Goal: Information Seeking & Learning: Learn about a topic

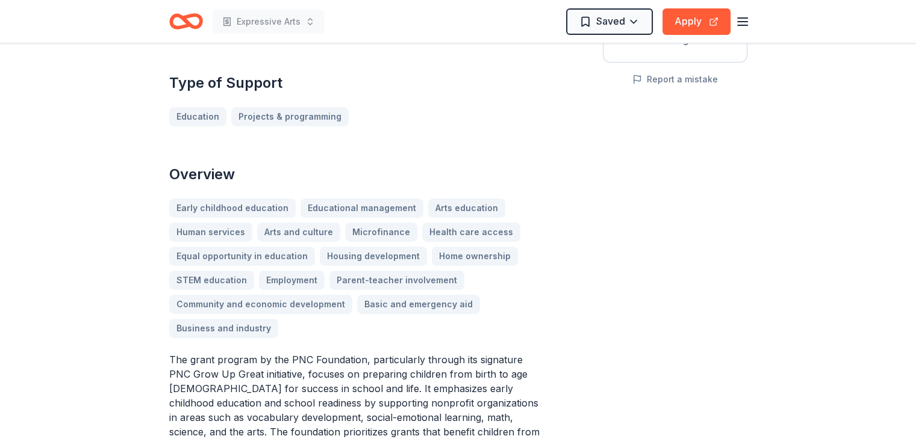
scroll to position [241, 0]
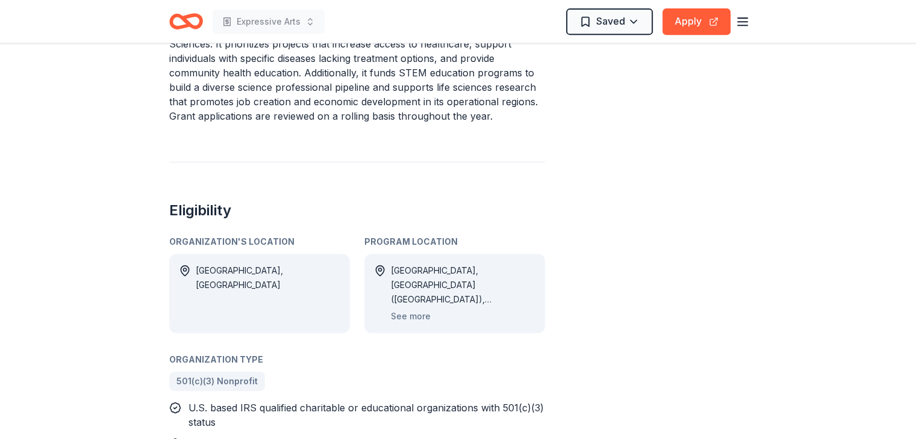
scroll to position [602, 0]
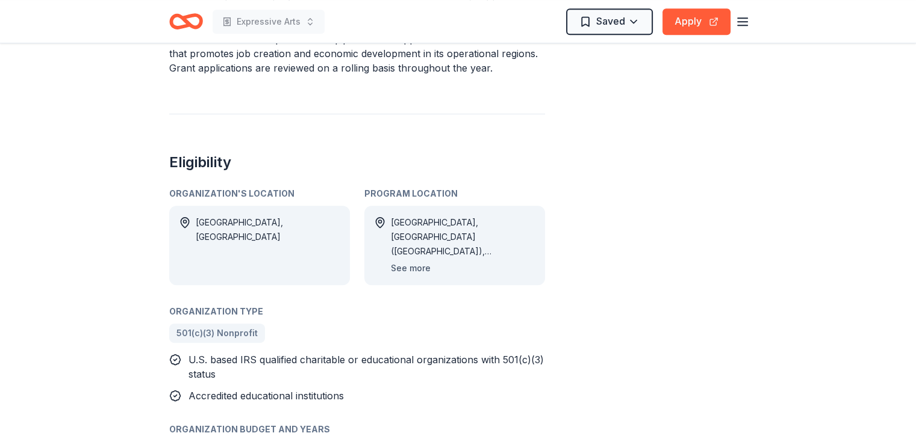
click at [413, 267] on button "See more" at bounding box center [411, 268] width 40 height 14
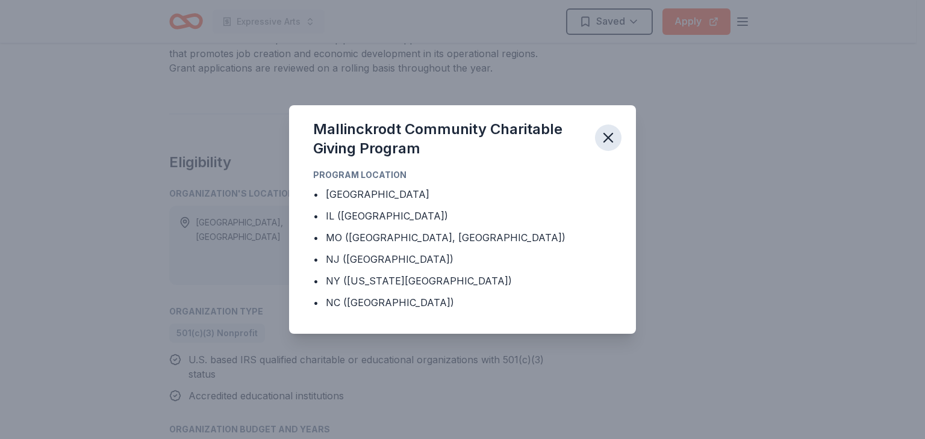
click at [600, 137] on icon "button" at bounding box center [608, 137] width 17 height 17
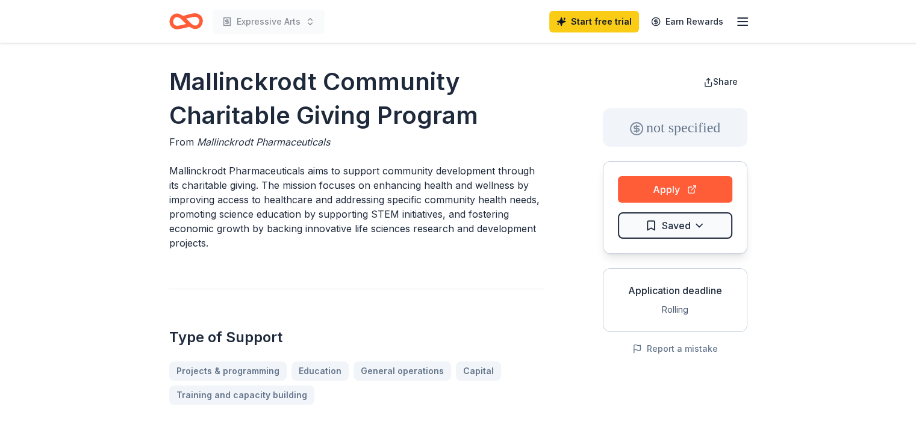
scroll to position [0, 0]
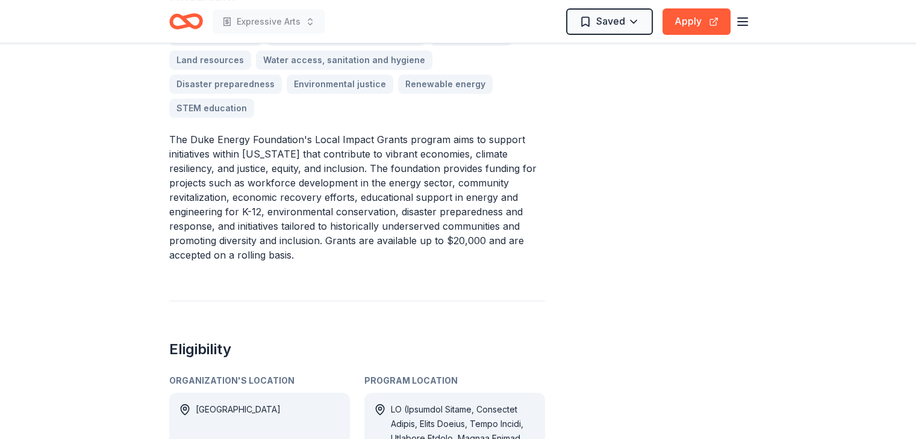
scroll to position [421, 0]
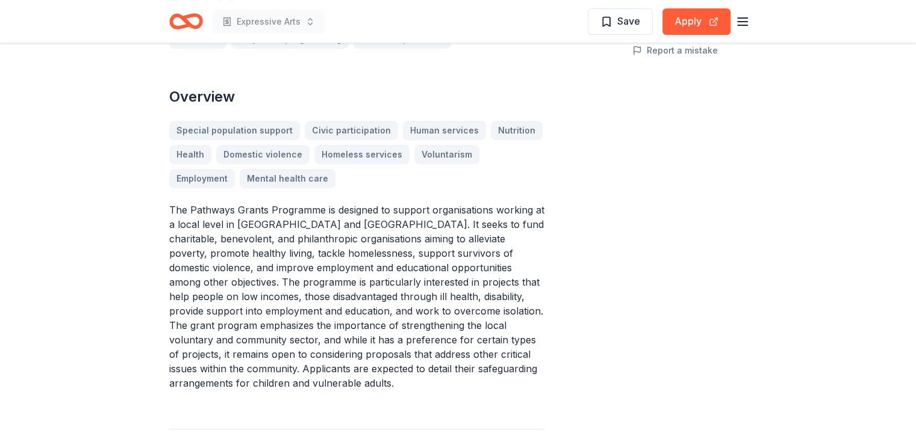
scroll to position [361, 0]
